Goal: Information Seeking & Learning: Find specific page/section

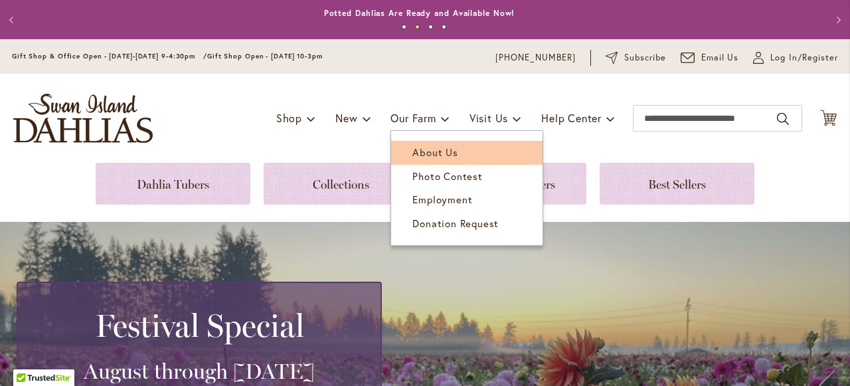
click at [442, 151] on span "About Us" at bounding box center [434, 151] width 45 height 13
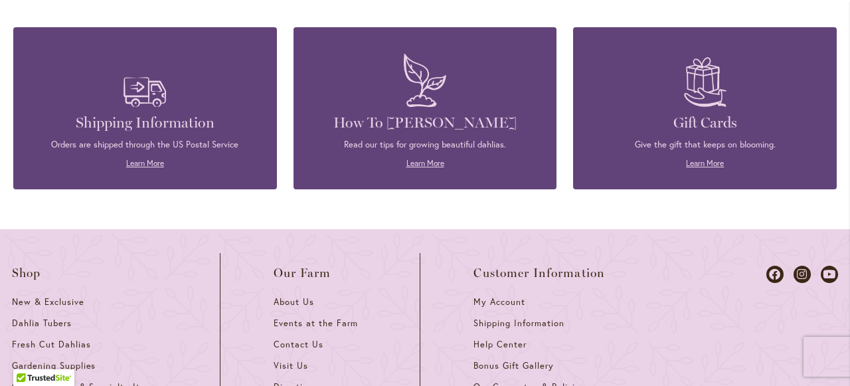
scroll to position [1618, 0]
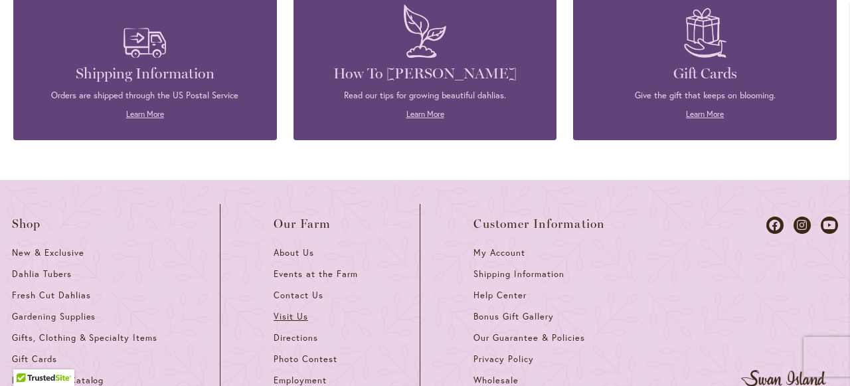
click at [284, 311] on span "Visit Us" at bounding box center [291, 316] width 35 height 11
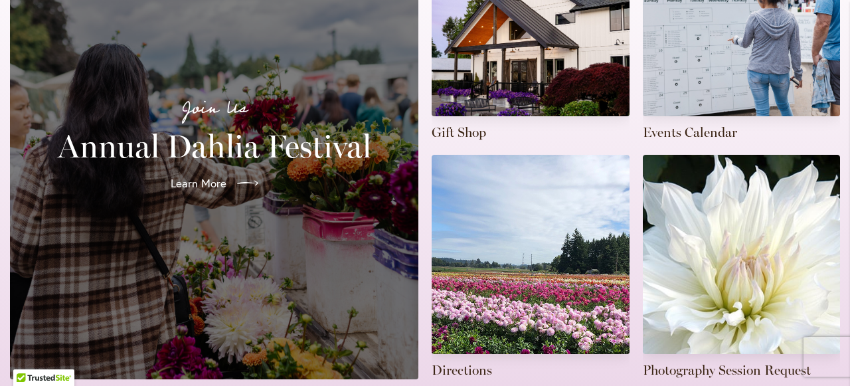
scroll to position [428, 0]
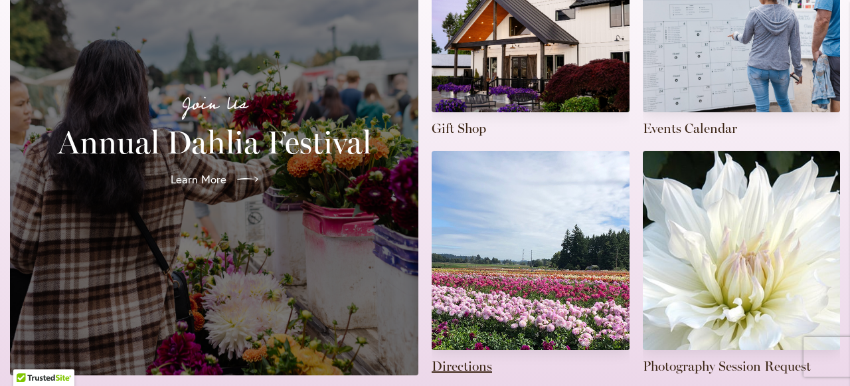
click at [512, 264] on link at bounding box center [531, 263] width 198 height 224
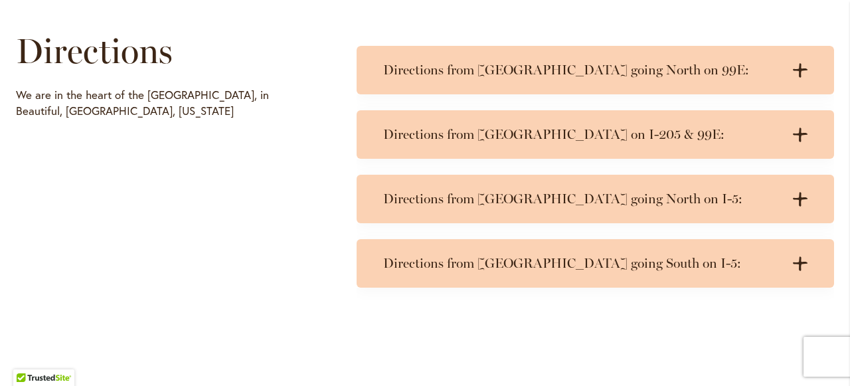
scroll to position [665, 0]
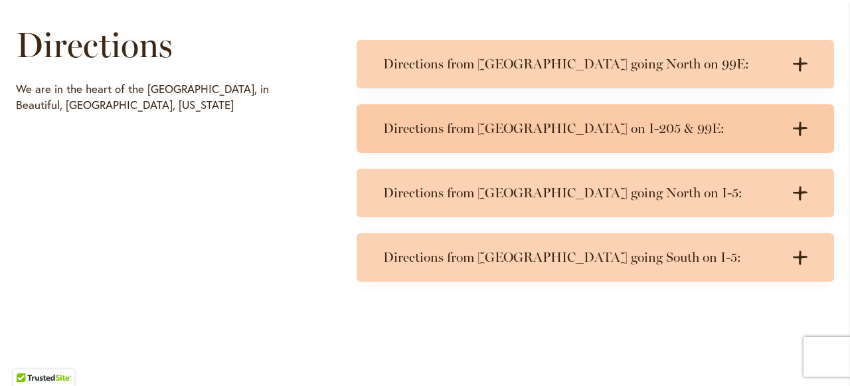
click at [672, 129] on h3 "Directions from Portland on I-205 & 99E:" at bounding box center [582, 128] width 398 height 17
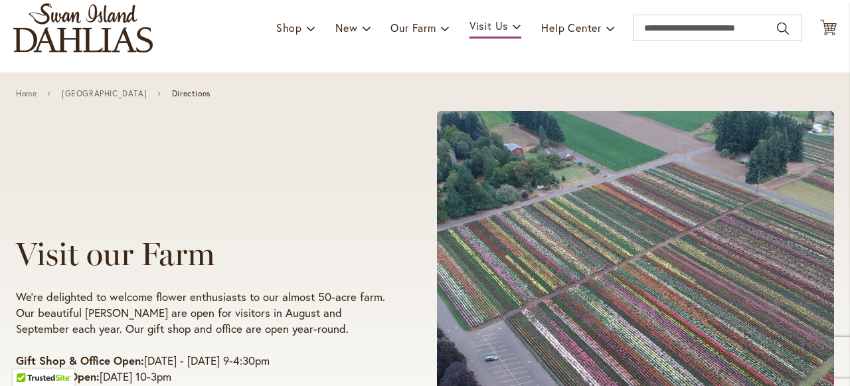
scroll to position [88, 0]
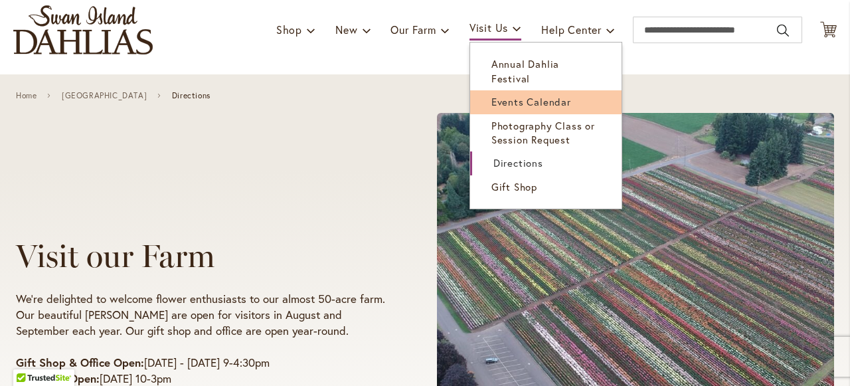
click at [514, 95] on span "Events Calendar" at bounding box center [531, 101] width 80 height 13
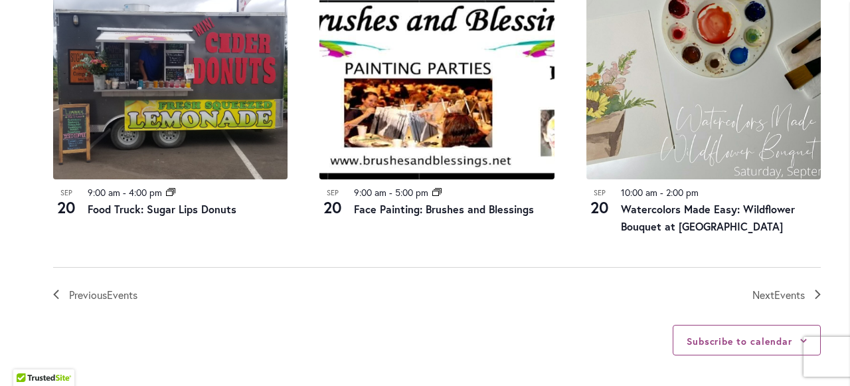
scroll to position [1465, 0]
